Goal: Task Accomplishment & Management: Complete application form

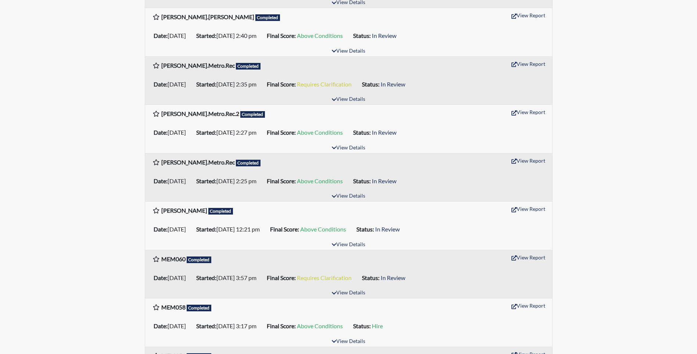
scroll to position [184, 0]
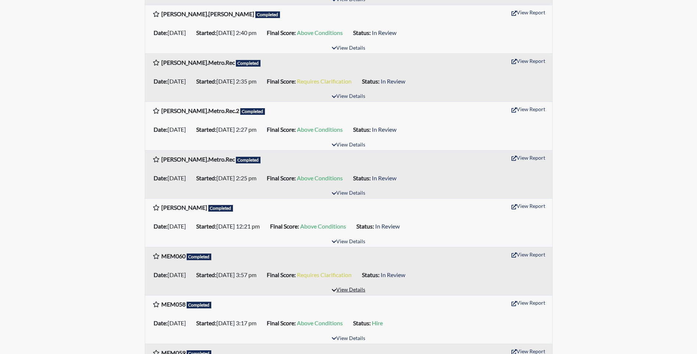
click at [348, 291] on button "View Details" at bounding box center [349, 290] width 40 height 10
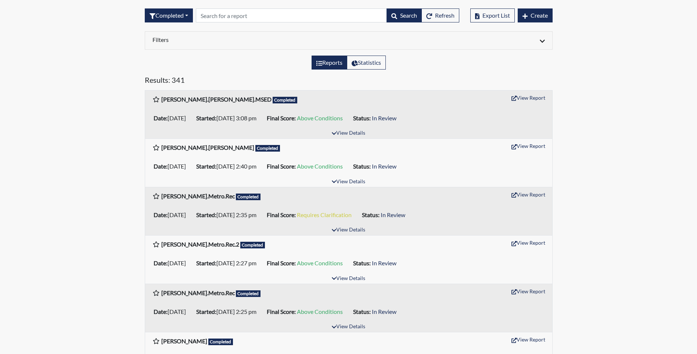
scroll to position [0, 0]
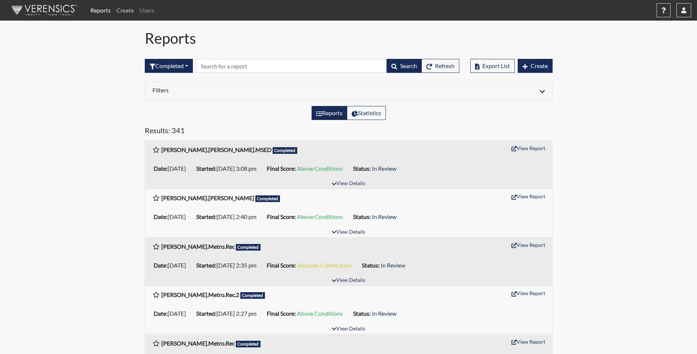
click at [126, 11] on link "Create" at bounding box center [125, 10] width 23 height 15
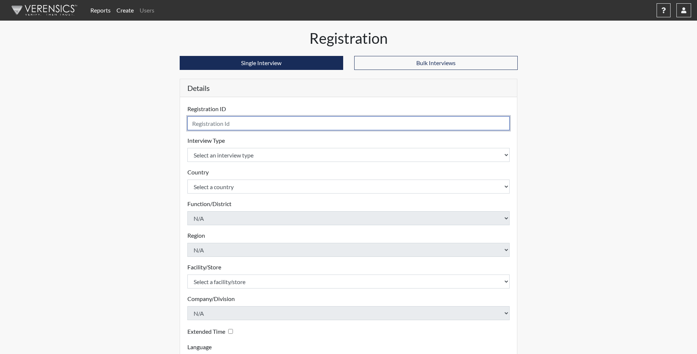
click at [241, 123] on input "text" at bounding box center [348, 123] width 323 height 14
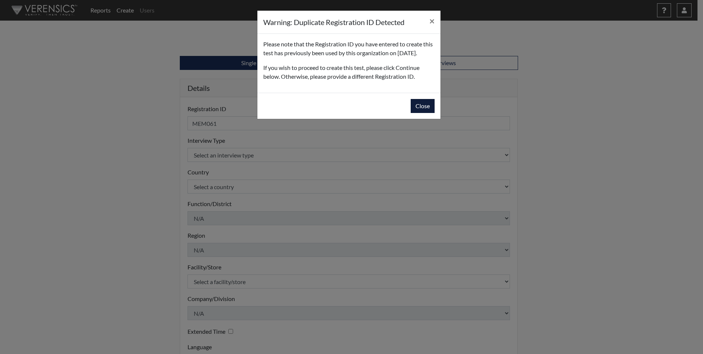
click at [420, 113] on button "Close" at bounding box center [423, 106] width 24 height 14
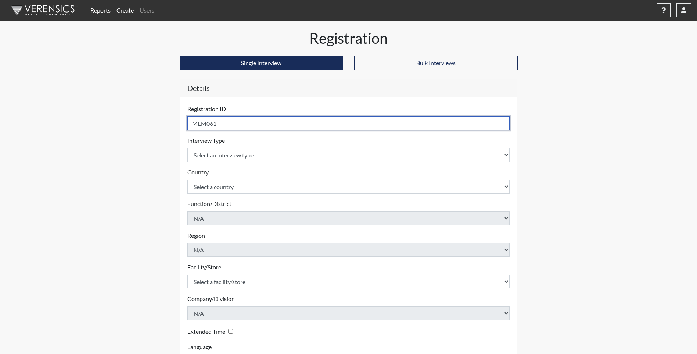
click at [254, 127] on input "MEM061" at bounding box center [348, 123] width 323 height 14
type input "M"
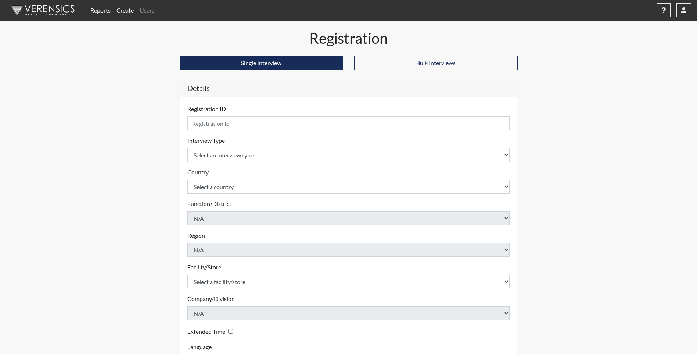
click at [102, 11] on link "Reports" at bounding box center [100, 10] width 26 height 15
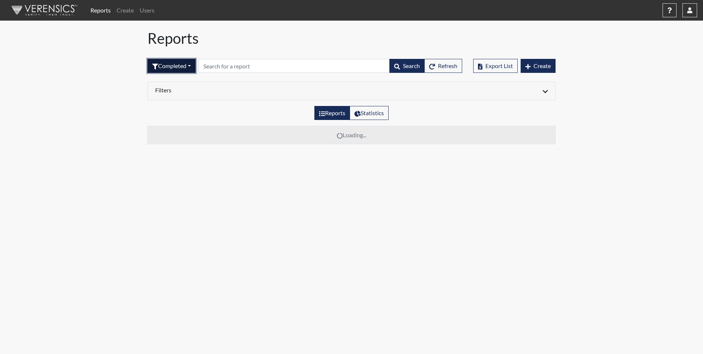
click at [177, 65] on button "Completed" at bounding box center [171, 66] width 48 height 14
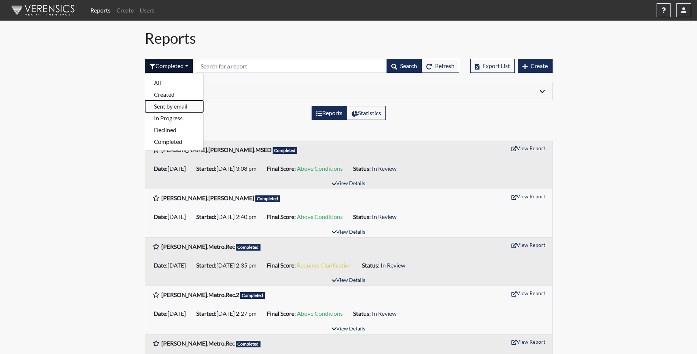
click at [172, 106] on button "Sent by email" at bounding box center [174, 106] width 58 height 12
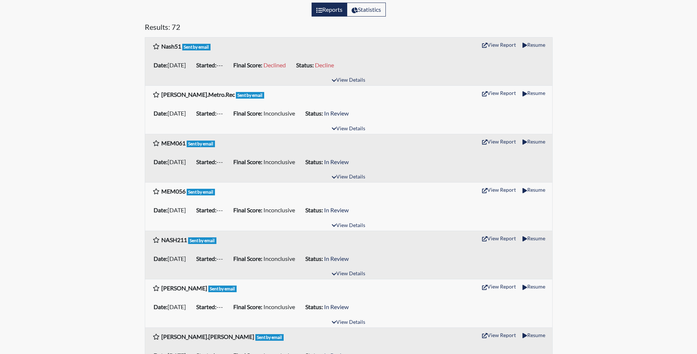
scroll to position [110, 0]
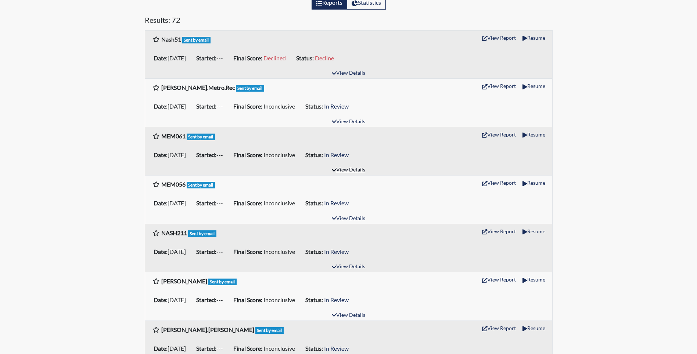
click at [349, 171] on button "View Details" at bounding box center [349, 170] width 40 height 10
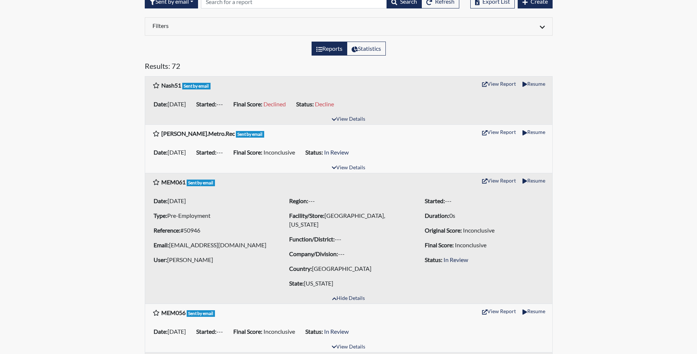
scroll to position [0, 0]
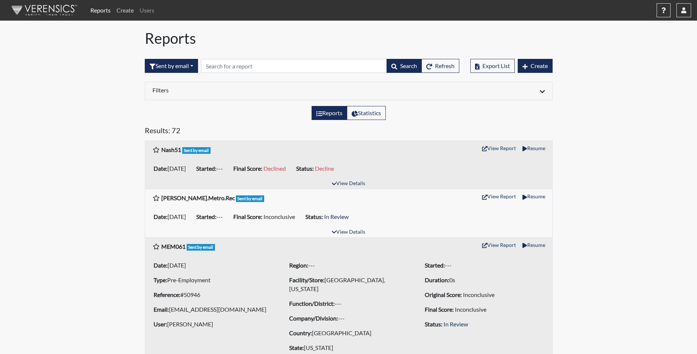
click at [125, 9] on link "Create" at bounding box center [125, 10] width 23 height 15
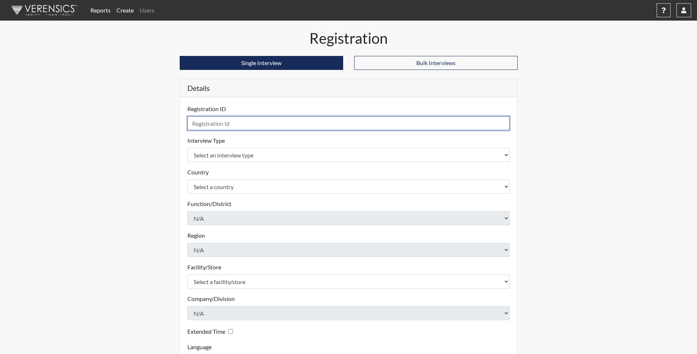
click at [244, 122] on input "text" at bounding box center [348, 123] width 323 height 14
type input "MEM062"
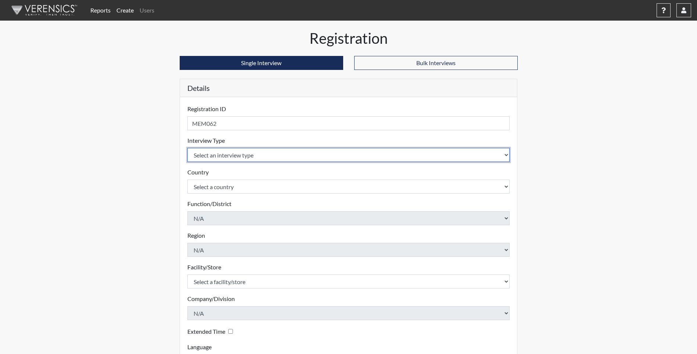
select select "c2470aee-a530-11ea-a930-026c882af335"
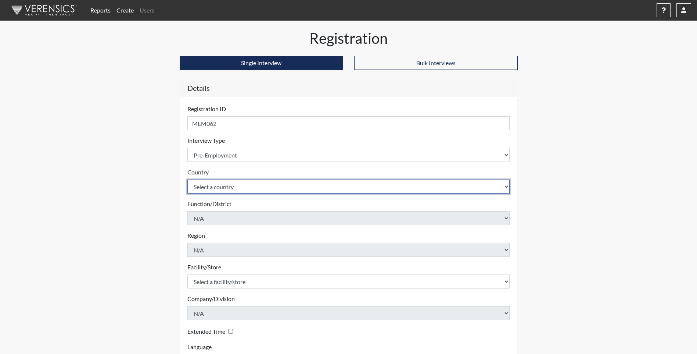
select select "united-states-of-[GEOGRAPHIC_DATA]"
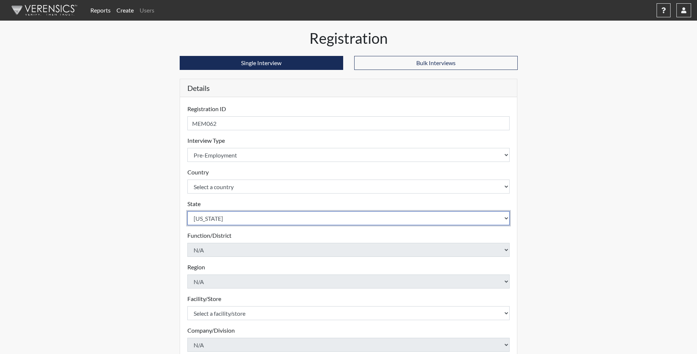
click at [504, 219] on select "Select a state [US_STATE] [US_STATE] [US_STATE] [US_STATE] [US_STATE] [US_STATE…" at bounding box center [348, 218] width 323 height 14
select select "TN"
click at [187, 211] on select "Select a state [US_STATE] [US_STATE] [US_STATE] [US_STATE] [US_STATE] [US_STATE…" at bounding box center [348, 218] width 323 height 14
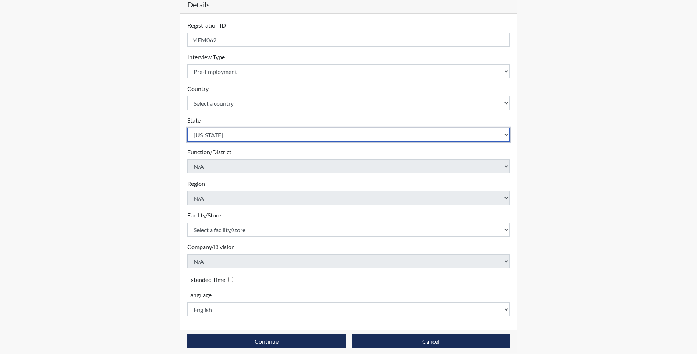
scroll to position [92, 0]
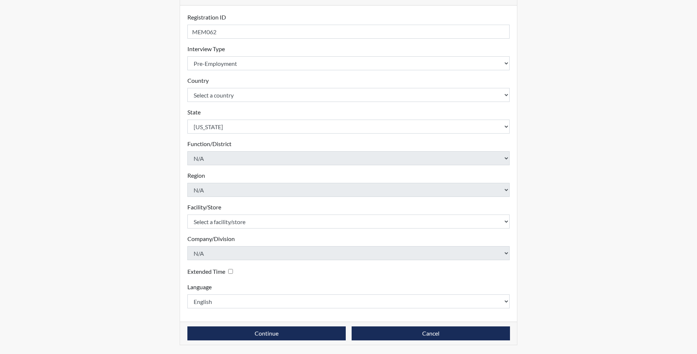
click at [251, 211] on div "Facility/Store Select a facility/store [GEOGRAPHIC_DATA], [US_STATE] [GEOGRAPHI…" at bounding box center [348, 216] width 323 height 26
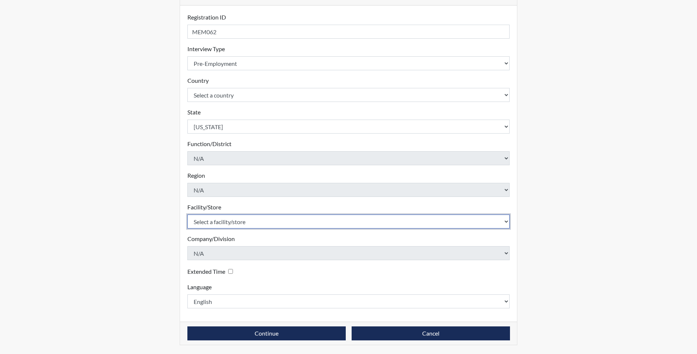
click at [251, 222] on select "Select a facility/store [GEOGRAPHIC_DATA], [US_STATE] [GEOGRAPHIC_DATA], [US_ST…" at bounding box center [348, 221] width 323 height 14
select select "df043213-243d-4079-a1dd-173c02279676"
click at [187, 214] on select "Select a facility/store [GEOGRAPHIC_DATA], [US_STATE] [GEOGRAPHIC_DATA], [US_ST…" at bounding box center [348, 221] width 323 height 14
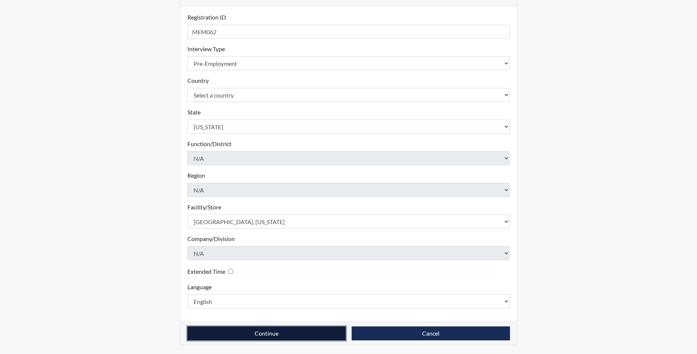
click at [270, 334] on button "Continue" at bounding box center [266, 333] width 158 height 14
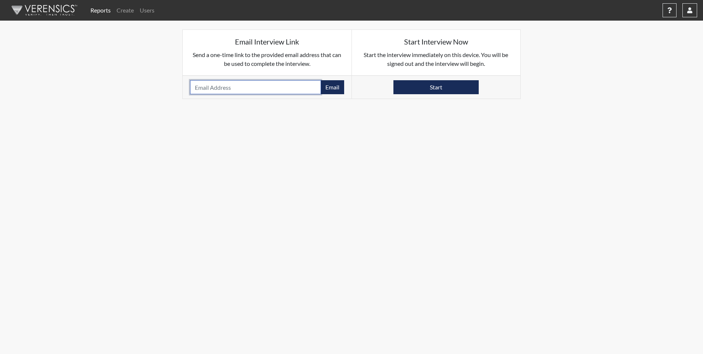
click at [244, 89] on input "email" at bounding box center [255, 87] width 131 height 14
type input "[EMAIL_ADDRESS][DOMAIN_NAME]"
click at [332, 86] on button "Email" at bounding box center [333, 87] width 24 height 14
